Goal: Information Seeking & Learning: Compare options

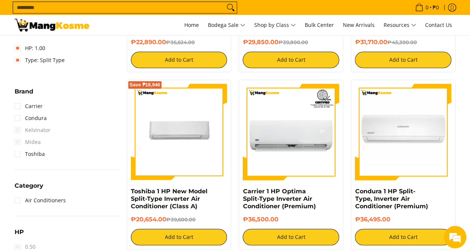
drag, startPoint x: 467, startPoint y: 89, endPoint x: 475, endPoint y: 67, distance: 24.0
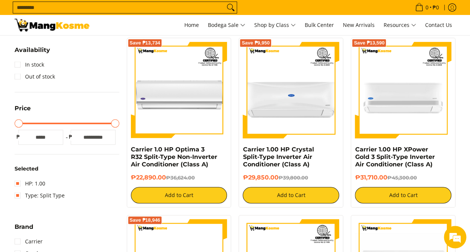
scroll to position [135, 0]
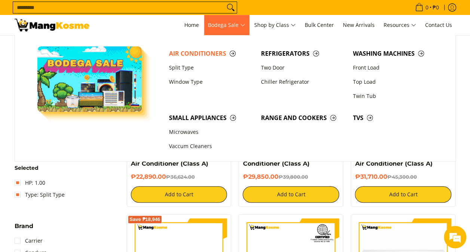
click at [242, 24] on span "Bodega Sale" at bounding box center [226, 25] width 37 height 9
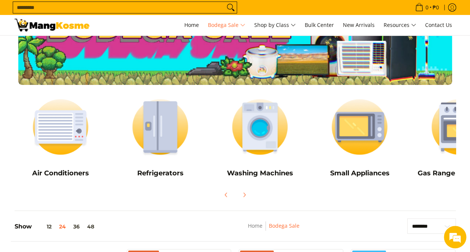
scroll to position [41, 0]
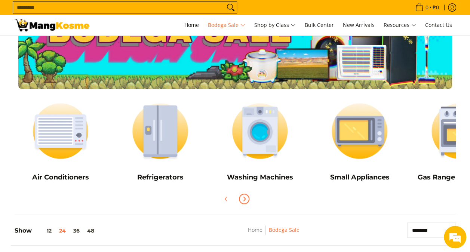
click at [242, 198] on icon "Next" at bounding box center [244, 199] width 6 height 6
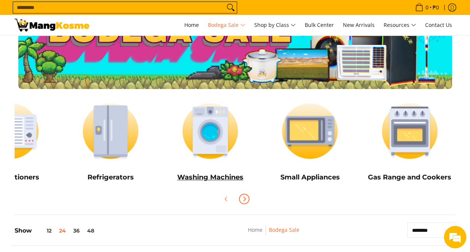
scroll to position [0, 0]
click at [293, 174] on h5 "Small Appliances" at bounding box center [309, 177] width 92 height 9
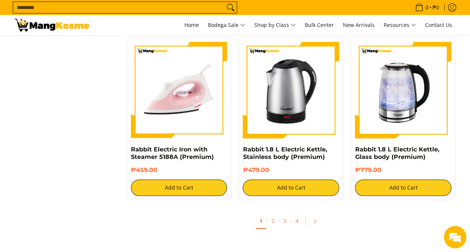
scroll to position [1482, 0]
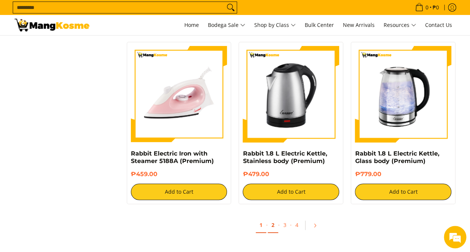
click at [272, 232] on link "2" at bounding box center [273, 225] width 10 height 15
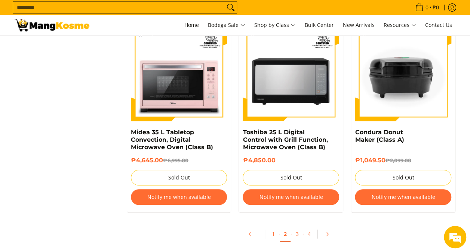
scroll to position [1538, 0]
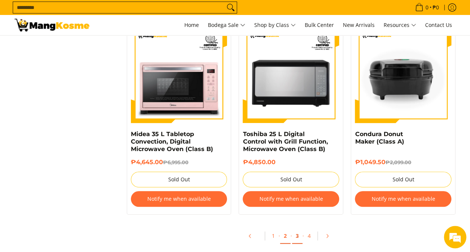
click at [297, 240] on link "3" at bounding box center [297, 235] width 10 height 15
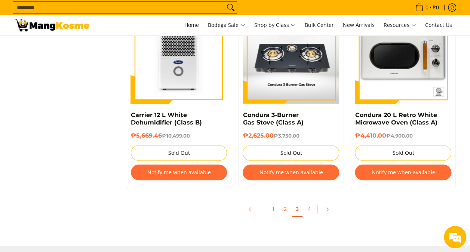
scroll to position [1526, 0]
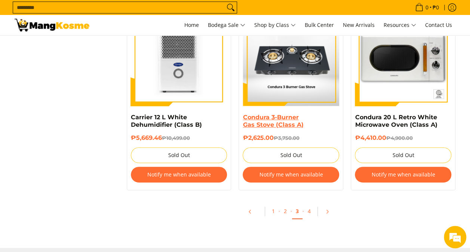
click at [274, 117] on link "Condura 3-Burner Gas Stove (Class A)" at bounding box center [273, 121] width 61 height 15
click at [312, 210] on link "4" at bounding box center [309, 211] width 10 height 15
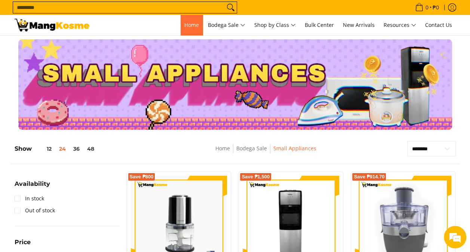
click at [184, 25] on span "Home" at bounding box center [191, 24] width 15 height 7
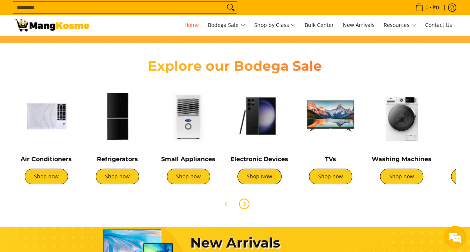
scroll to position [0, 594]
click at [246, 207] on span "Next" at bounding box center [244, 203] width 9 height 9
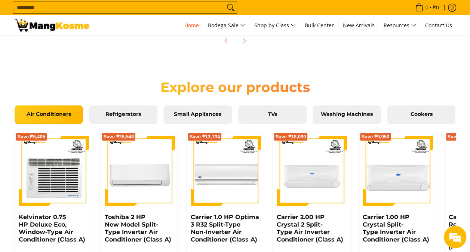
scroll to position [0, 0]
click at [277, 123] on div "Air Conditioners Refrigerators Small Appliances TVs Washing Machines Cookers" at bounding box center [235, 116] width 441 height 22
click at [268, 105] on link "TVs" at bounding box center [272, 114] width 68 height 19
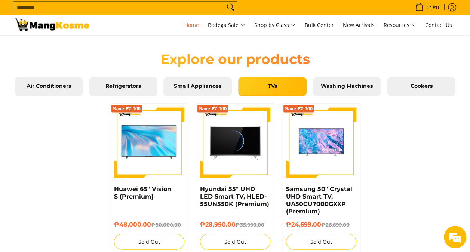
scroll to position [478, 0]
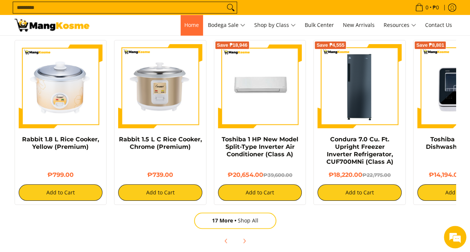
click at [184, 26] on span "Home" at bounding box center [191, 24] width 15 height 7
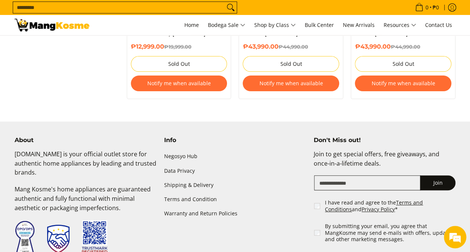
scroll to position [1443, 0]
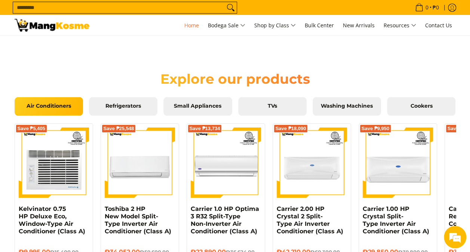
scroll to position [676, 0]
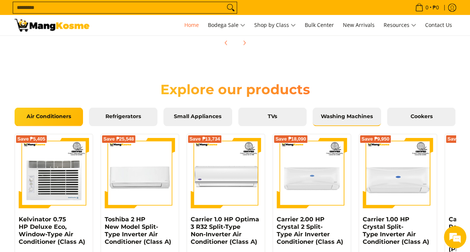
click at [351, 120] on link "Washing Machines" at bounding box center [346, 116] width 68 height 19
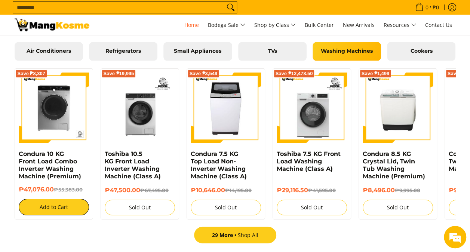
scroll to position [0, 1188]
click at [246, 234] on link "29 More Shop All" at bounding box center [235, 235] width 82 height 16
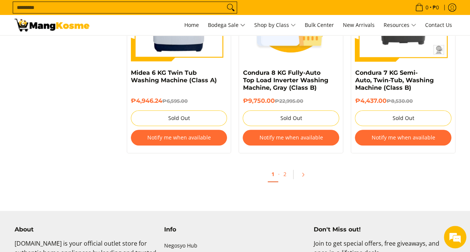
scroll to position [1598, 0]
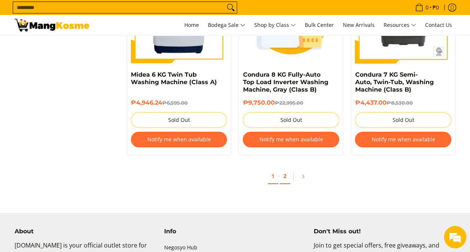
click at [287, 173] on link "2" at bounding box center [285, 176] width 10 height 15
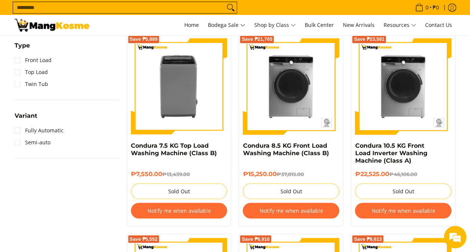
scroll to position [533, 0]
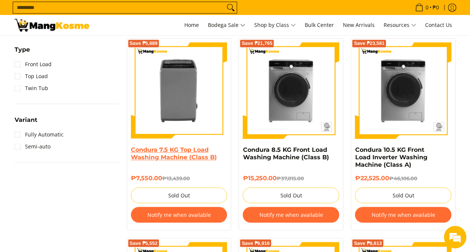
click at [181, 155] on link "Condura 7.5 KG Top Load Washing Machine (Class B)" at bounding box center [174, 153] width 86 height 15
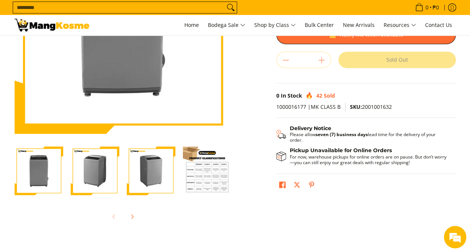
click at [255, 133] on div "Skip to Main Content Enable zoom Disable zoom Enable zoom Disable zoom Enable z…" at bounding box center [235, 76] width 448 height 319
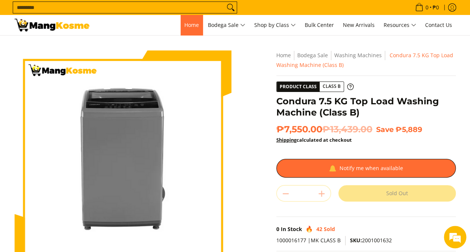
click at [184, 26] on span "Home" at bounding box center [191, 24] width 15 height 7
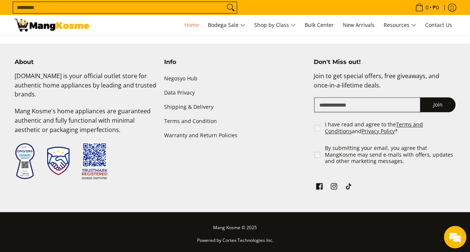
scroll to position [0, 1212]
